Goal: Find specific page/section: Find specific page/section

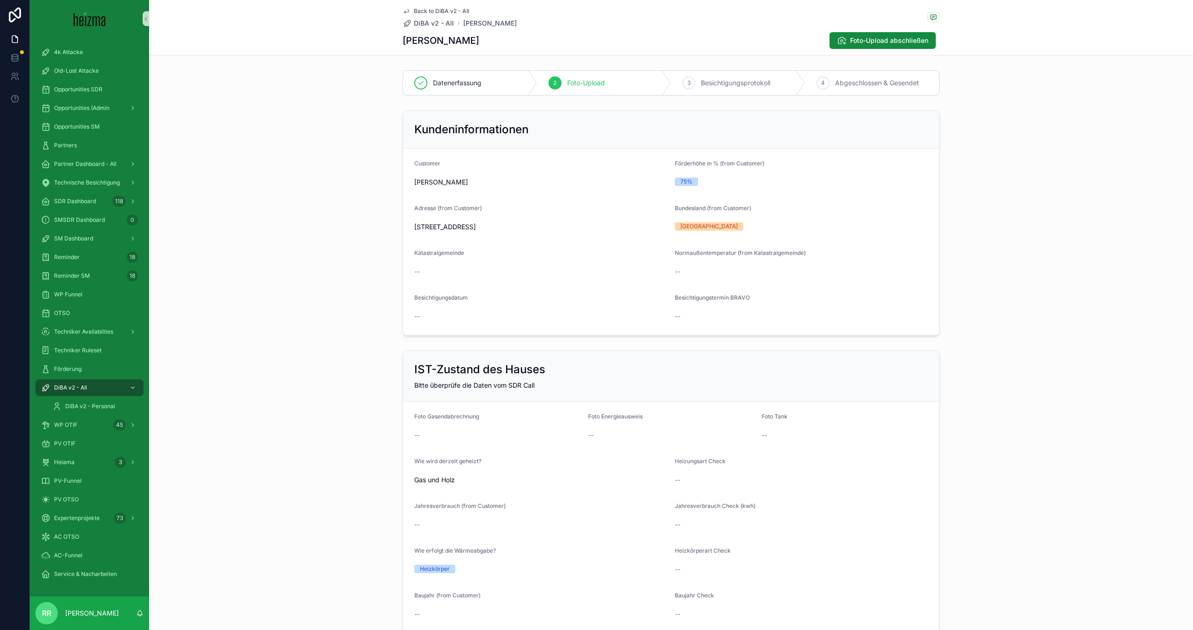
scroll to position [1175, 0]
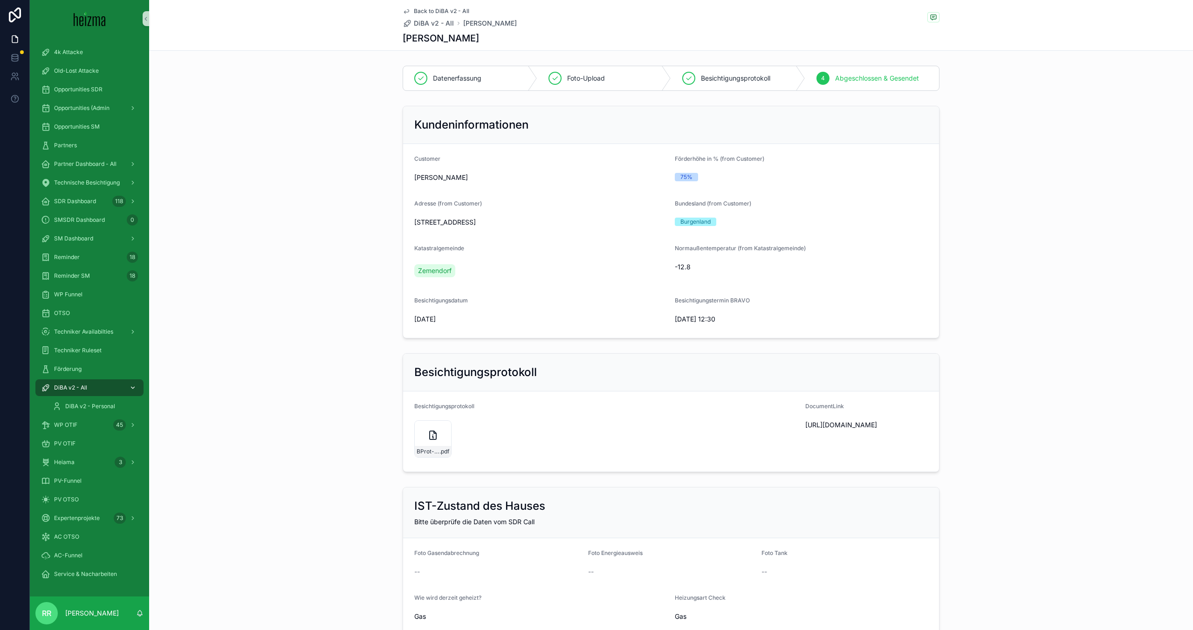
click at [83, 383] on div "DiBA v2 - All" at bounding box center [89, 387] width 97 height 15
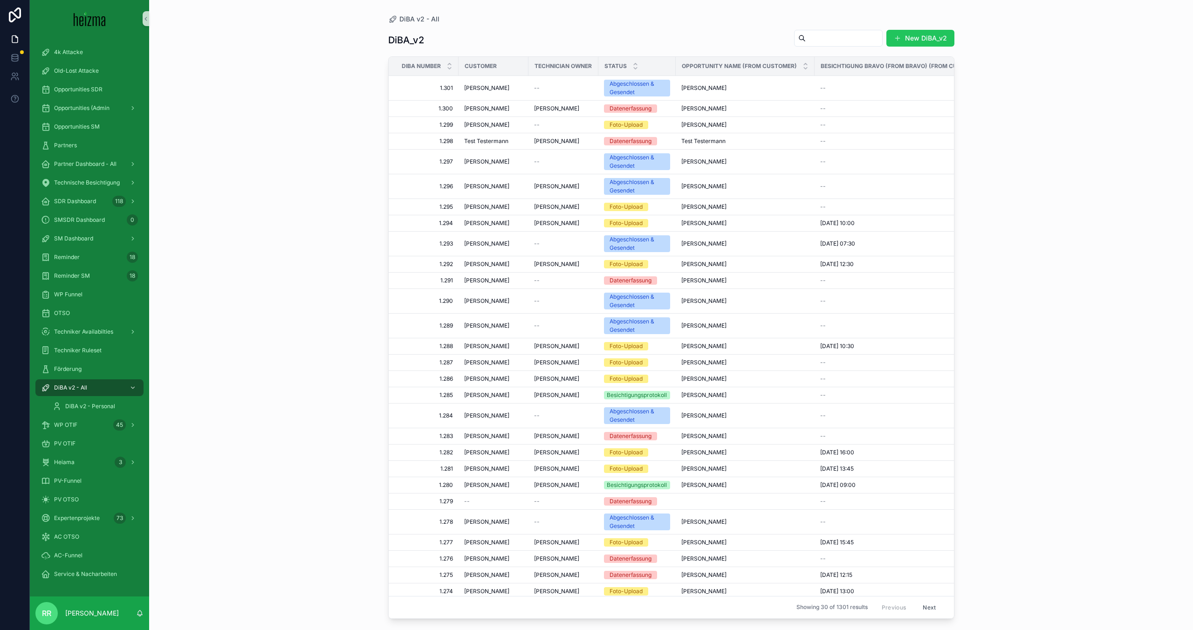
click at [846, 32] on input "scrollable content" at bounding box center [844, 38] width 76 height 13
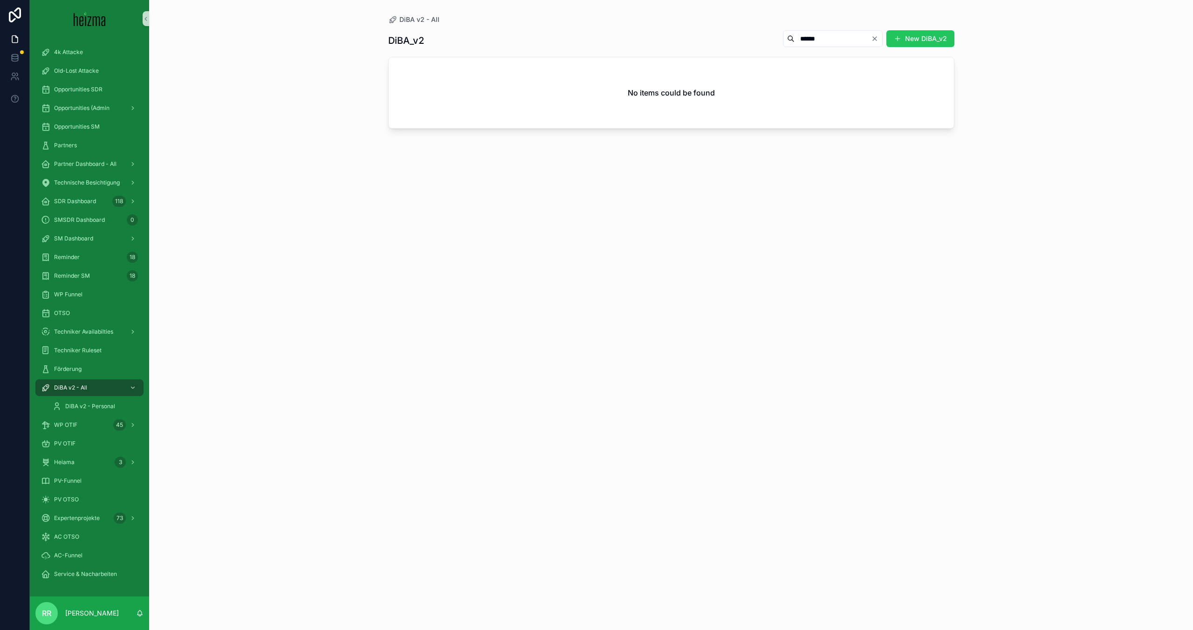
type input "******"
